Goal: Find specific page/section

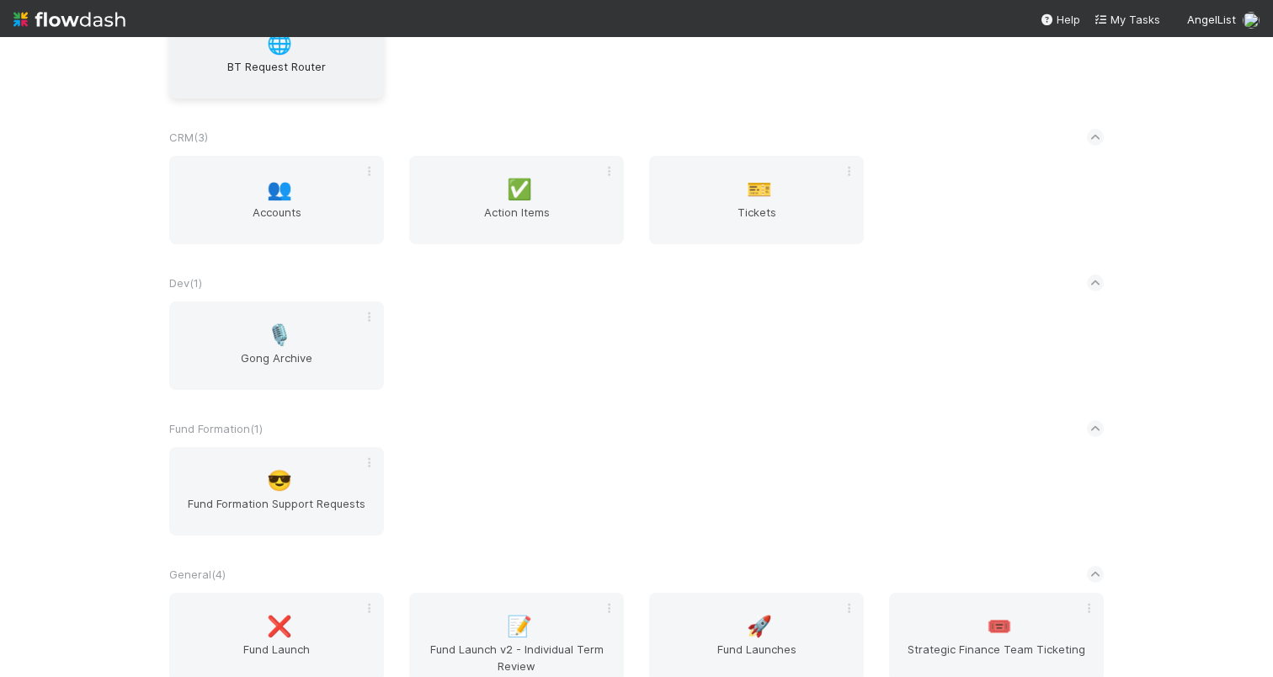
scroll to position [153, 0]
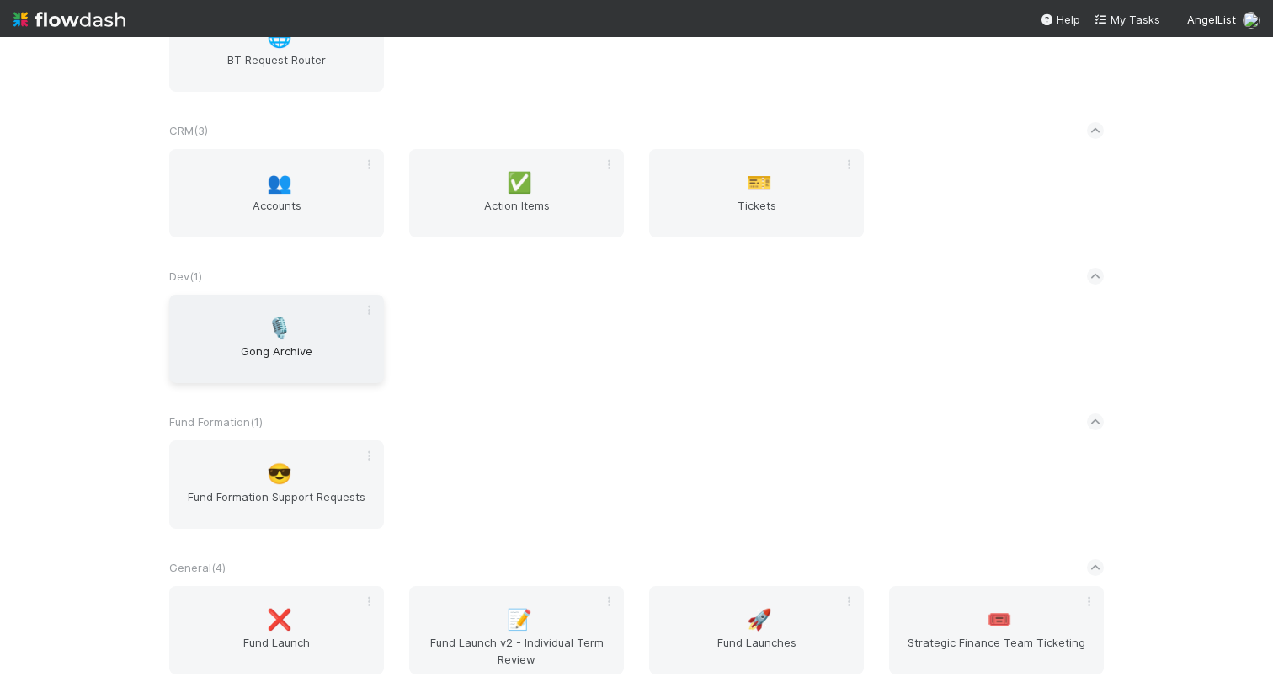
click at [284, 330] on div "🎙️ Gong Archive" at bounding box center [276, 339] width 215 height 88
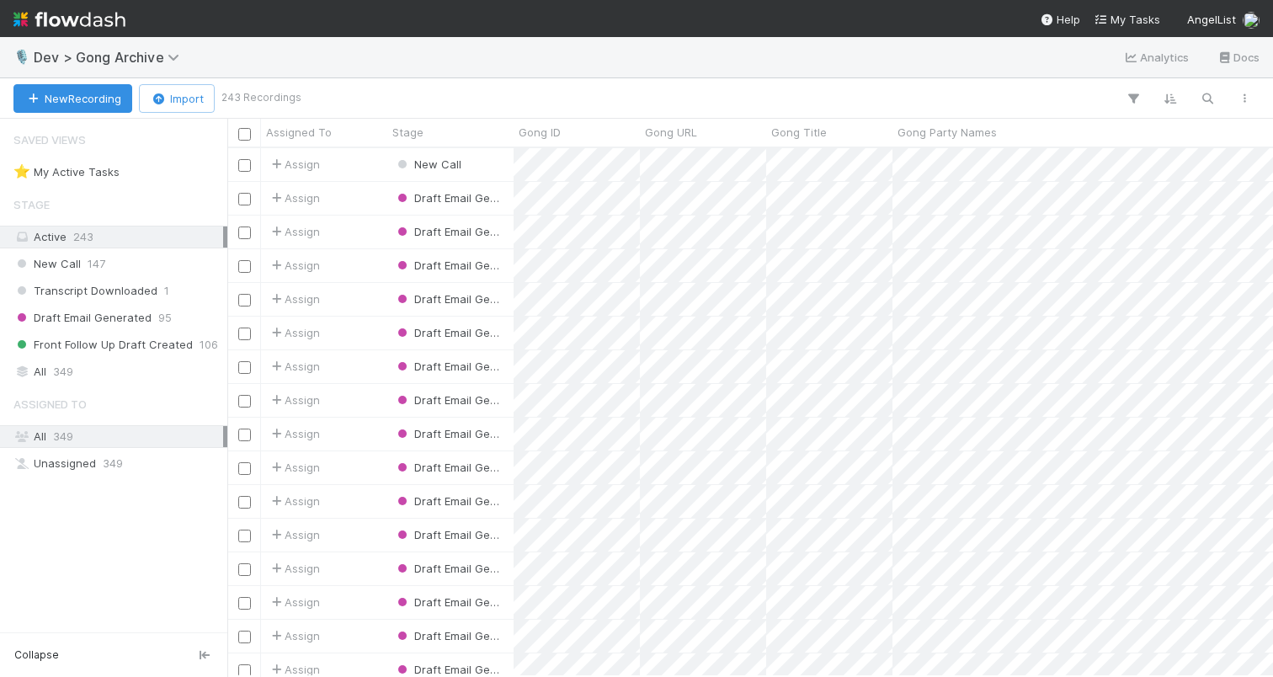
scroll to position [515, 1033]
click at [55, 377] on span "349" at bounding box center [63, 371] width 20 height 21
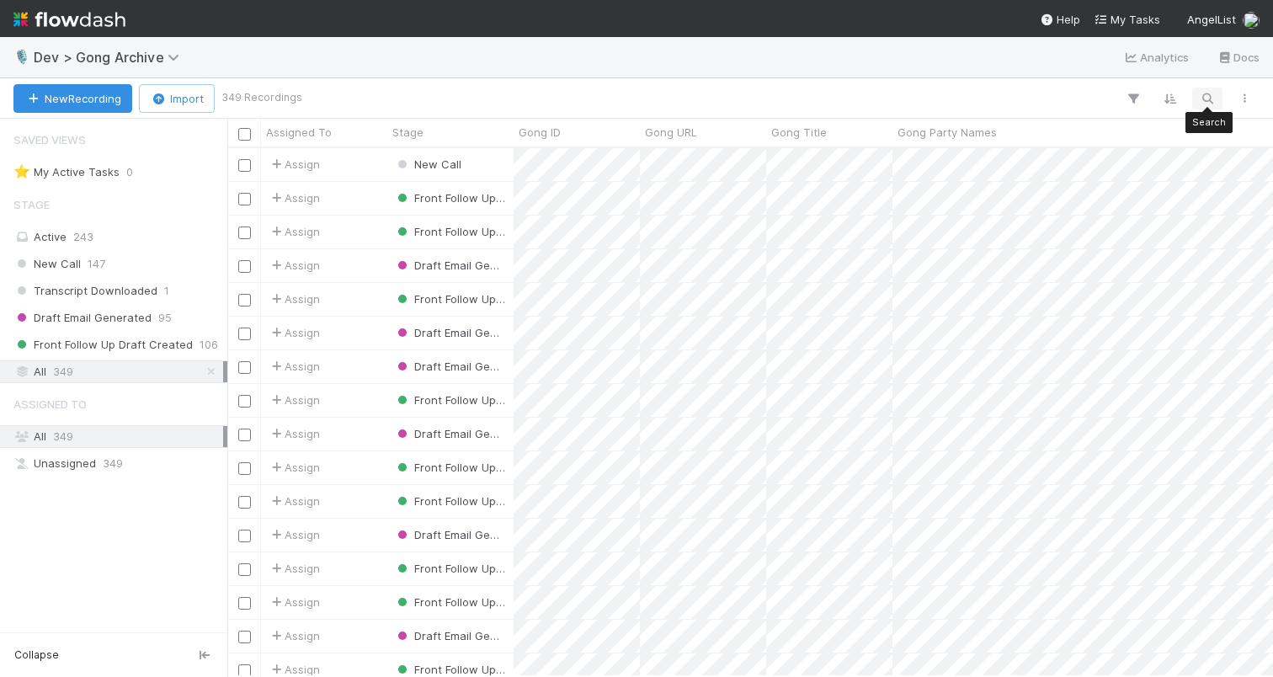
scroll to position [515, 1033]
click at [1206, 98] on icon "button" at bounding box center [1207, 98] width 17 height 15
type input "[PERSON_NAME]"
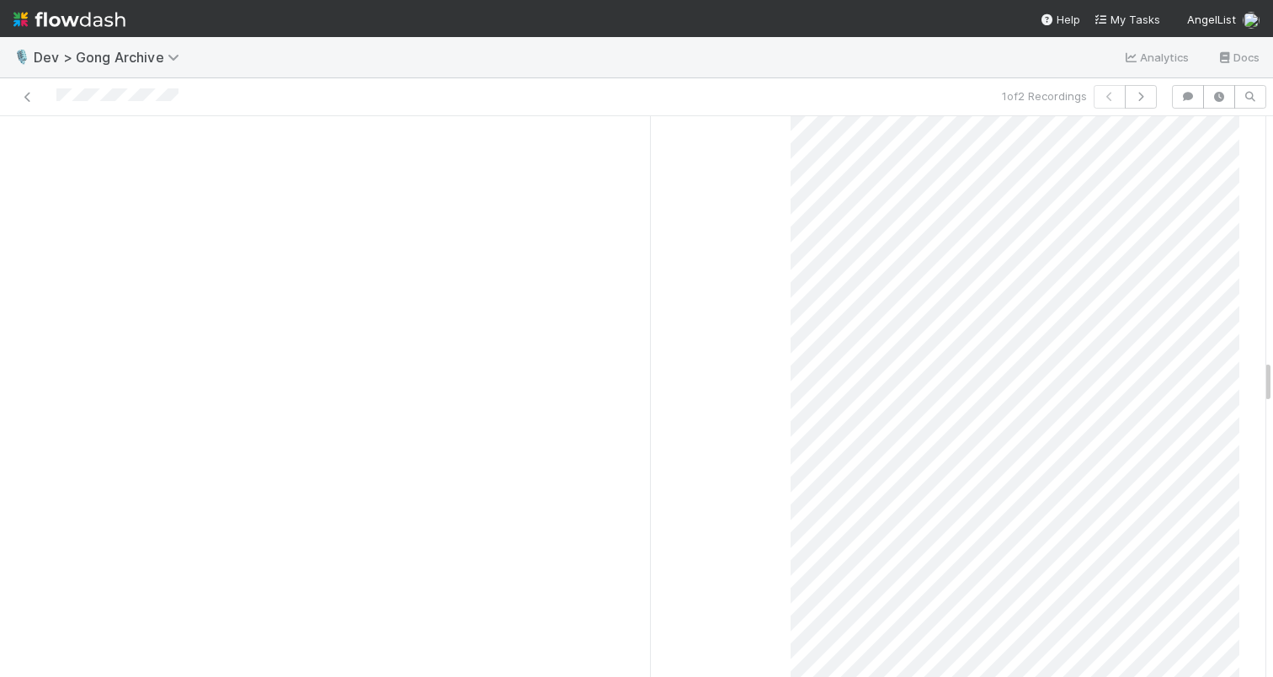
scroll to position [3030, 0]
